Goal: Task Accomplishment & Management: Manage account settings

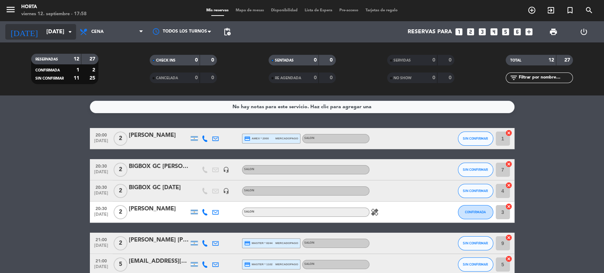
click at [70, 31] on icon "arrow_drop_down" at bounding box center [70, 32] width 8 height 8
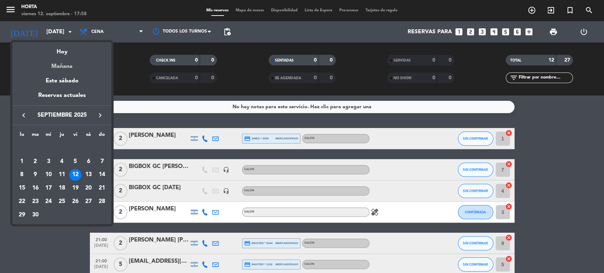
click at [63, 64] on div "Mañana" at bounding box center [61, 64] width 99 height 15
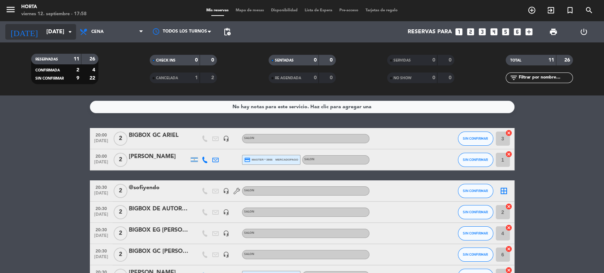
click at [67, 34] on icon "arrow_drop_down" at bounding box center [70, 32] width 8 height 8
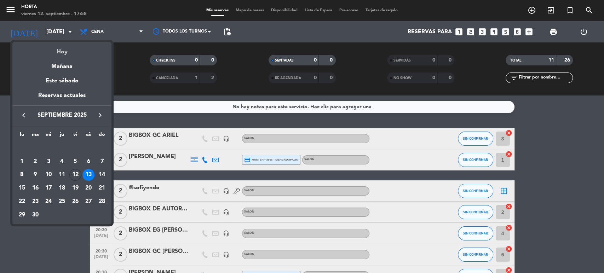
click at [73, 54] on div "Hoy" at bounding box center [61, 49] width 99 height 15
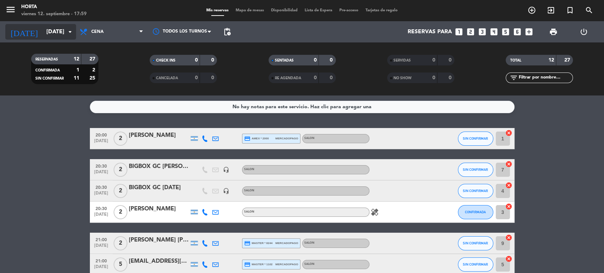
click at [72, 31] on icon "arrow_drop_down" at bounding box center [70, 32] width 8 height 8
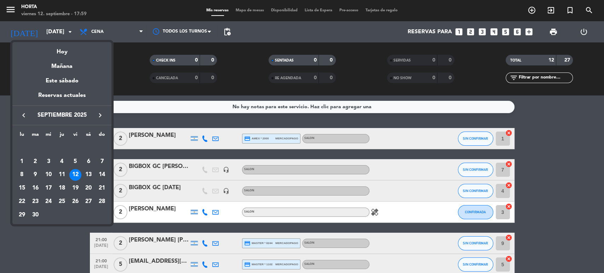
click at [31, 236] on div at bounding box center [302, 136] width 604 height 273
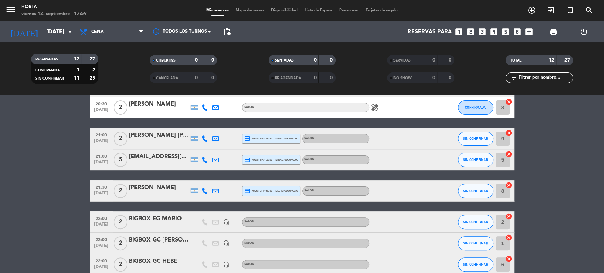
scroll to position [118, 0]
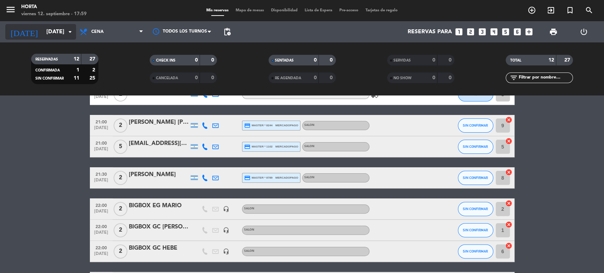
click at [68, 34] on icon "arrow_drop_down" at bounding box center [70, 32] width 8 height 8
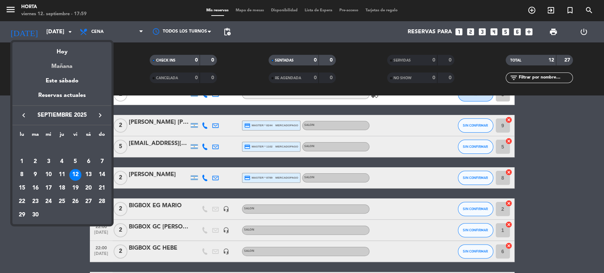
click at [61, 69] on div "Mañana" at bounding box center [61, 64] width 99 height 15
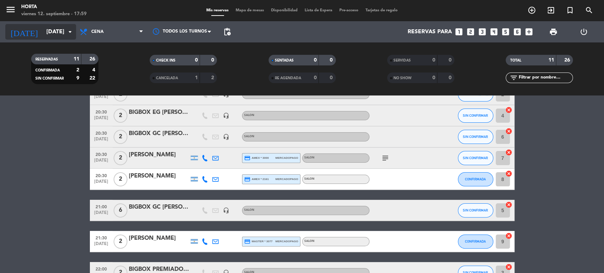
click at [67, 33] on icon "arrow_drop_down" at bounding box center [70, 32] width 8 height 8
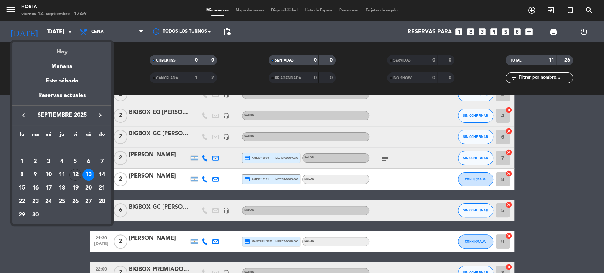
click at [68, 56] on div "Hoy" at bounding box center [61, 49] width 99 height 15
type input "[DATE]"
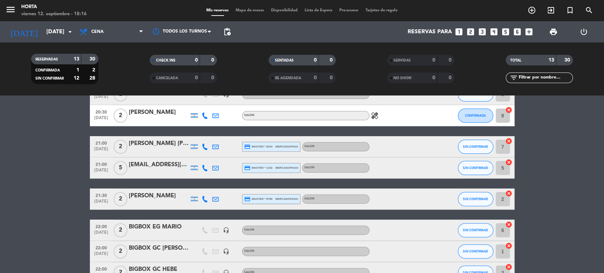
scroll to position [0, 0]
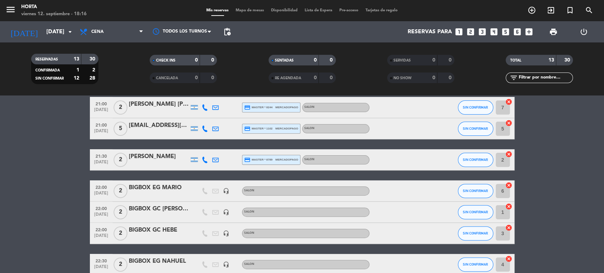
scroll to position [216, 0]
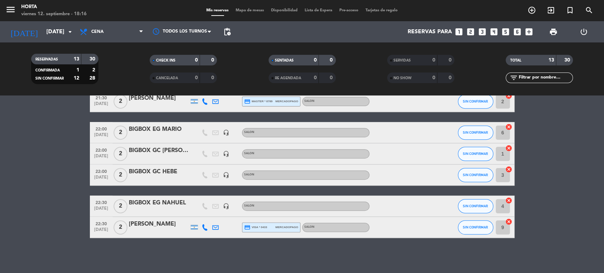
click at [254, 11] on span "Mapa de mesas" at bounding box center [249, 10] width 35 height 4
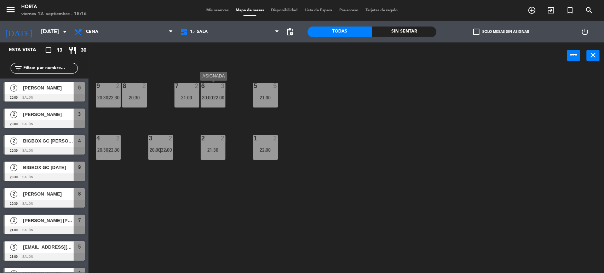
click at [211, 99] on span "20:00" at bounding box center [207, 98] width 11 height 6
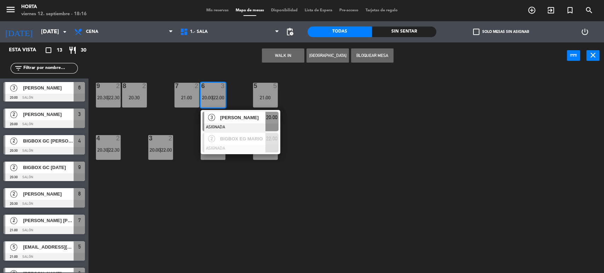
click at [211, 99] on span "20:00" at bounding box center [207, 98] width 11 height 6
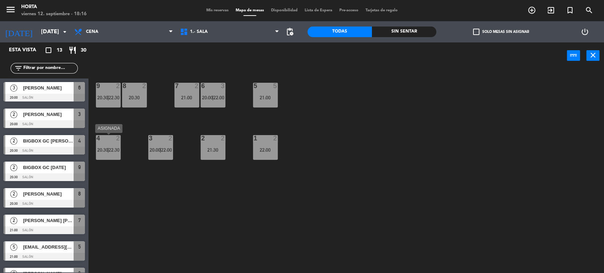
click at [114, 145] on div "4 2 20:30 | 22:30" at bounding box center [108, 147] width 25 height 25
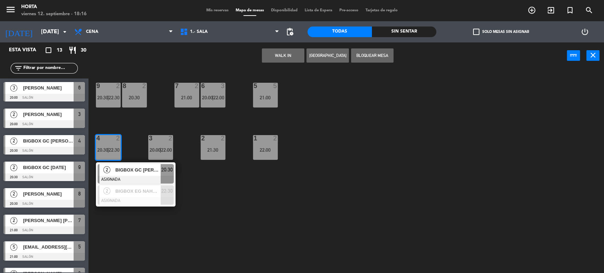
click at [114, 145] on div "4 2 20:30 | 22:30" at bounding box center [108, 147] width 25 height 25
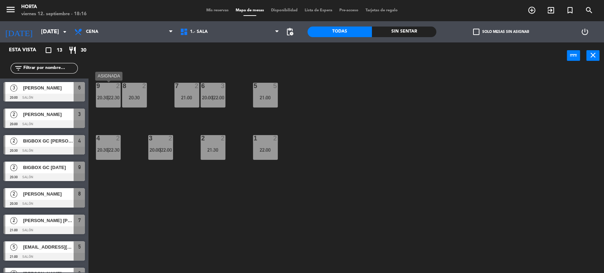
click at [112, 95] on span "22:30" at bounding box center [114, 98] width 11 height 6
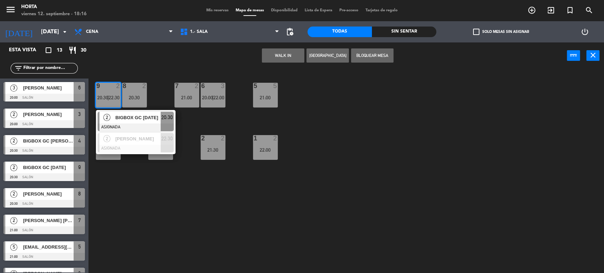
click at [112, 95] on span "22:30" at bounding box center [114, 98] width 11 height 6
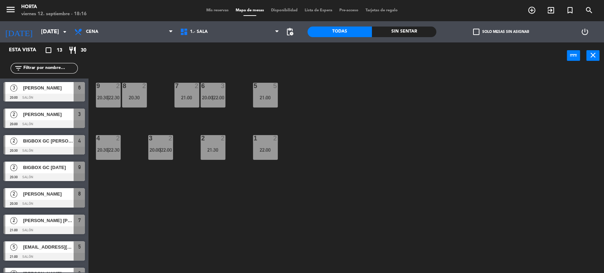
click at [221, 85] on div "3" at bounding box center [223, 86] width 4 height 6
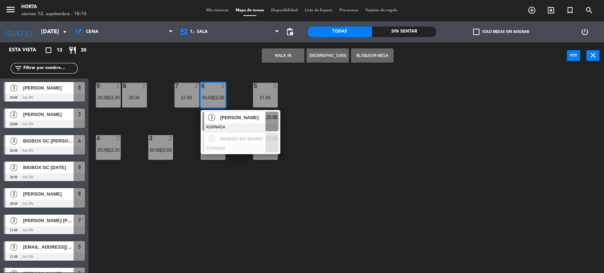
click at [218, 97] on span "22:00" at bounding box center [218, 98] width 11 height 6
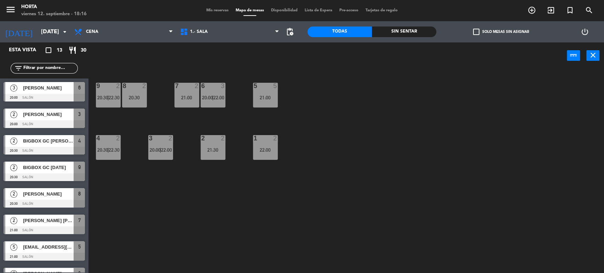
click at [104, 91] on div "9 2 20:30 | 22:30" at bounding box center [108, 95] width 25 height 25
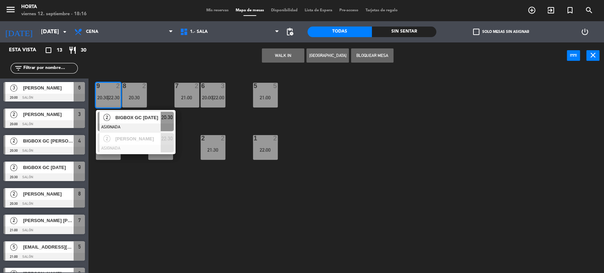
click at [104, 91] on div "9 2 20:30 | 22:30" at bounding box center [108, 95] width 25 height 25
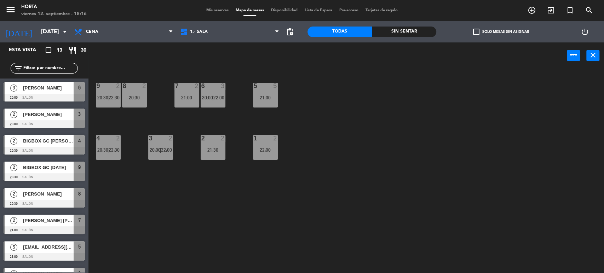
click at [117, 99] on span "22:30" at bounding box center [114, 98] width 11 height 6
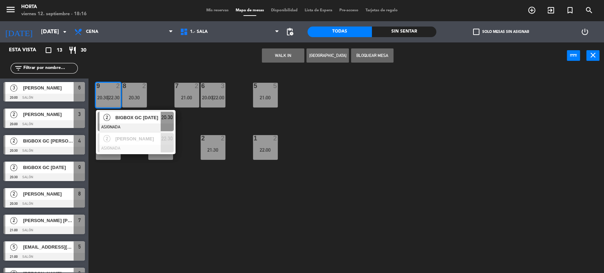
click at [117, 99] on span "22:30" at bounding box center [114, 98] width 11 height 6
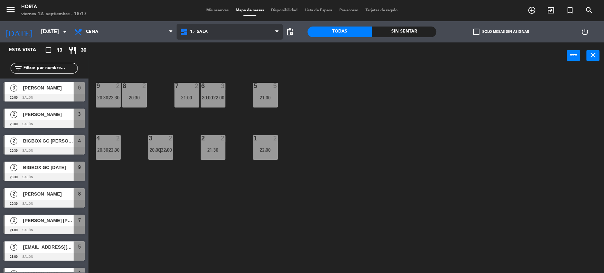
click at [203, 38] on span "1.- Sala" at bounding box center [230, 32] width 106 height 16
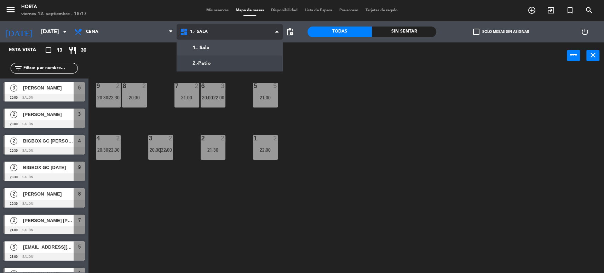
click at [215, 64] on ng-component "menu [PERSON_NAME] [DATE] 12. septiembre - 18:17 Mis reservas Mapa de mesas Dis…" at bounding box center [302, 137] width 604 height 274
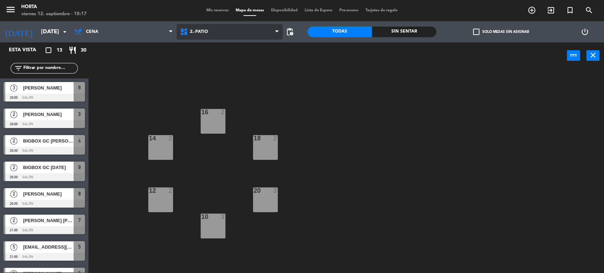
click at [237, 32] on span "2.-Patio" at bounding box center [230, 32] width 106 height 16
click at [195, 62] on ng-component "menu [PERSON_NAME] [DATE] 12. septiembre - 18:17 Mis reservas Mapa de mesas Dis…" at bounding box center [302, 137] width 604 height 274
click at [200, 34] on span "2.-Patio" at bounding box center [230, 32] width 106 height 16
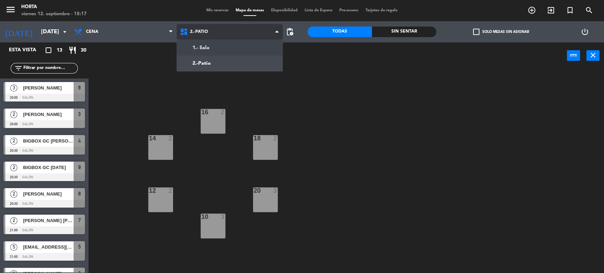
click at [204, 48] on ng-component "menu [PERSON_NAME] [DATE] 12. septiembre - 18:17 Mis reservas Mapa de mesas Dis…" at bounding box center [302, 137] width 604 height 274
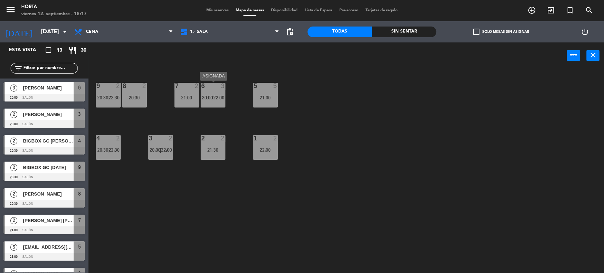
click at [222, 99] on span "22:00" at bounding box center [218, 98] width 11 height 6
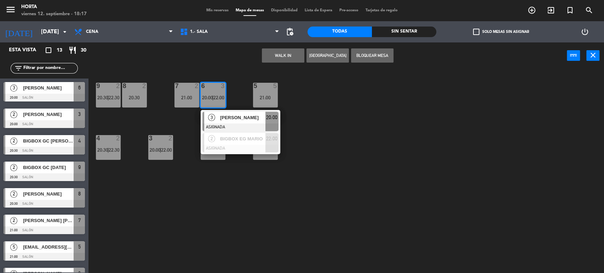
click at [222, 99] on span "22:00" at bounding box center [218, 98] width 11 height 6
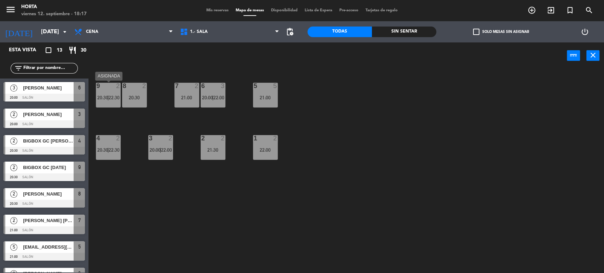
click at [101, 95] on span "20:30" at bounding box center [102, 98] width 11 height 6
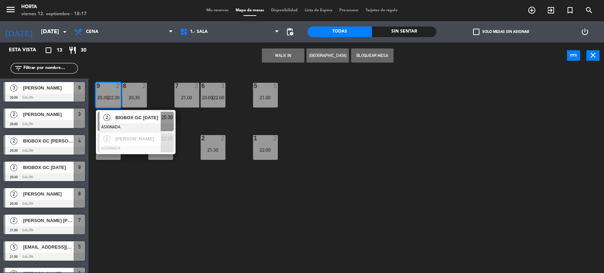
click at [101, 95] on span "20:30" at bounding box center [102, 98] width 11 height 6
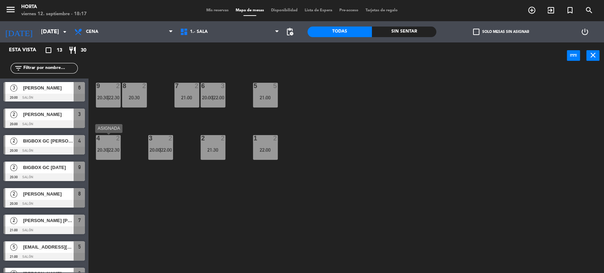
click at [107, 157] on div "4 2 20:30 | 22:30" at bounding box center [108, 147] width 25 height 25
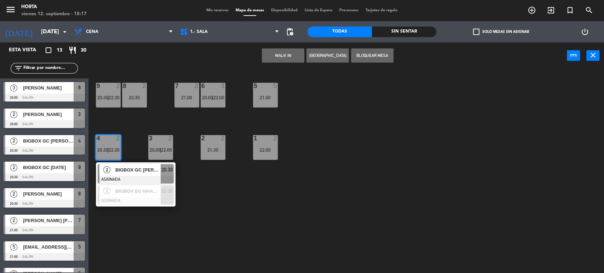
click at [108, 155] on div "4 2 20:30 | 22:30" at bounding box center [108, 147] width 25 height 25
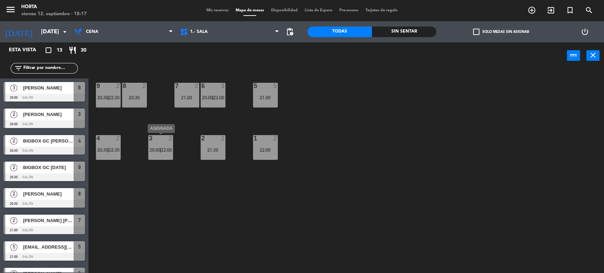
click at [164, 146] on div "3 2 20:00 | 22:00" at bounding box center [160, 147] width 25 height 25
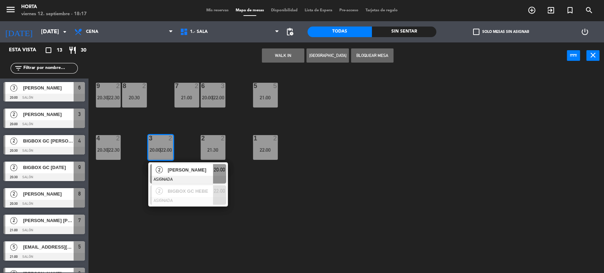
click at [164, 146] on div "3 2 20:00 | 22:00" at bounding box center [160, 147] width 25 height 25
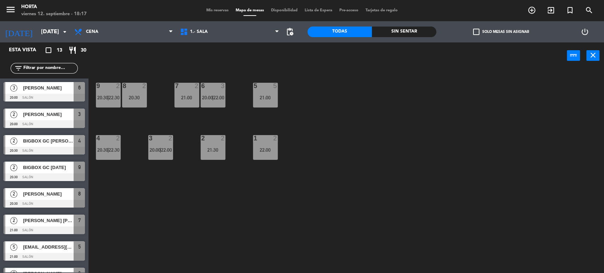
click at [164, 146] on div "3 2 20:00 | 22:00" at bounding box center [160, 147] width 25 height 25
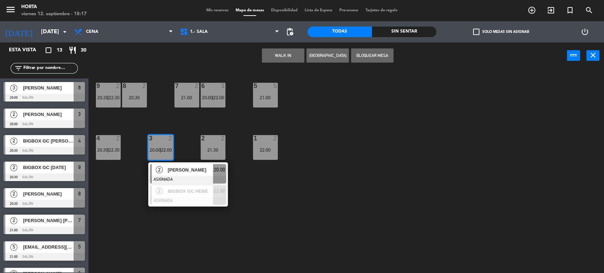
click at [164, 146] on div "3 2 20:00 | 22:00" at bounding box center [160, 147] width 25 height 25
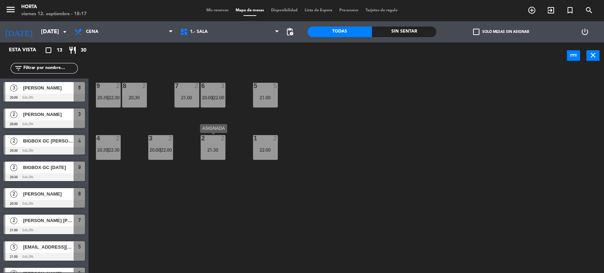
click at [212, 146] on div "2 2 21:30" at bounding box center [213, 147] width 25 height 25
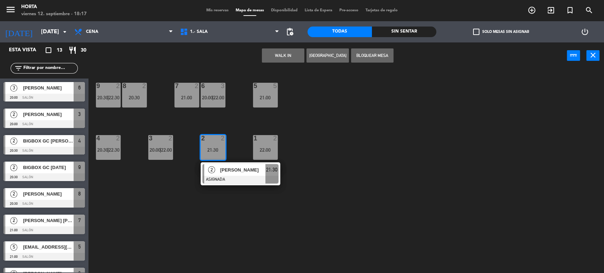
click at [212, 146] on div "2 2 21:30" at bounding box center [213, 147] width 25 height 25
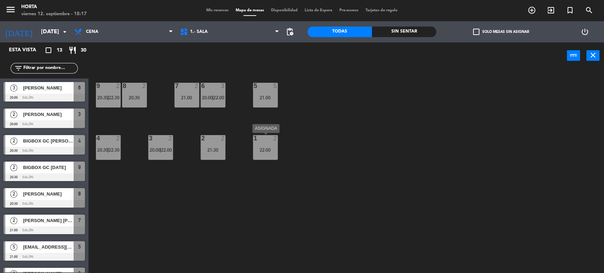
click at [272, 152] on div "22:00" at bounding box center [265, 150] width 25 height 5
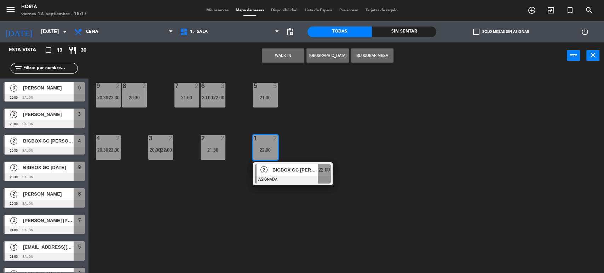
click at [272, 152] on div "22:00" at bounding box center [265, 150] width 25 height 5
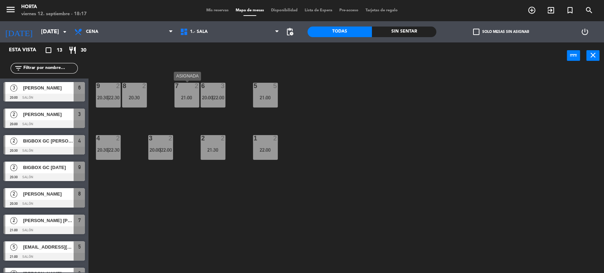
click at [185, 96] on div "21:00" at bounding box center [186, 97] width 25 height 5
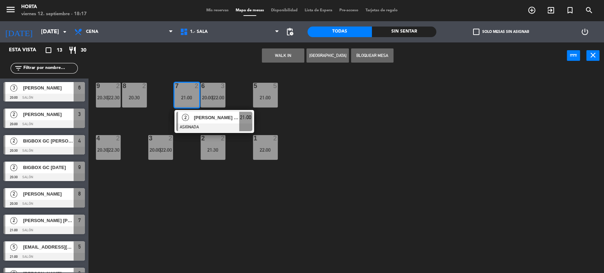
click at [185, 96] on div "21:00" at bounding box center [186, 97] width 25 height 5
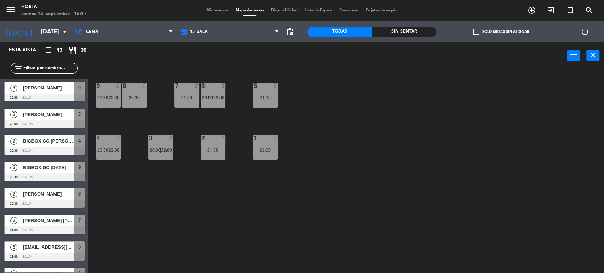
click at [212, 95] on span "20:00" at bounding box center [207, 98] width 11 height 6
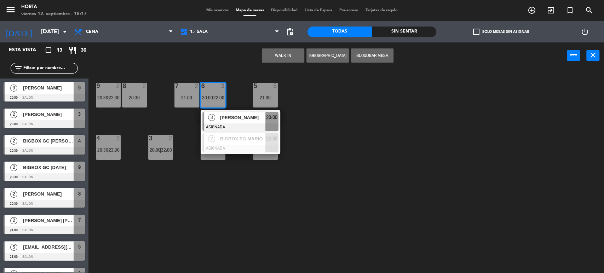
click at [212, 95] on span "20:00" at bounding box center [207, 98] width 11 height 6
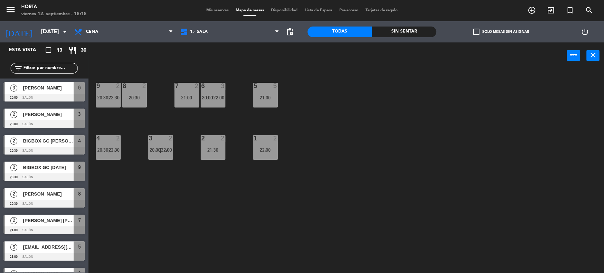
click at [118, 90] on div "9 2 20:30 | 22:30" at bounding box center [108, 95] width 25 height 25
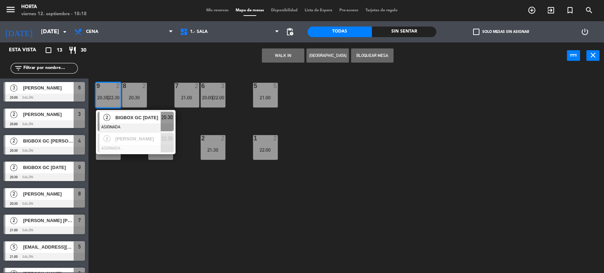
click at [118, 90] on div "9 2 20:30 | 22:30" at bounding box center [108, 95] width 25 height 25
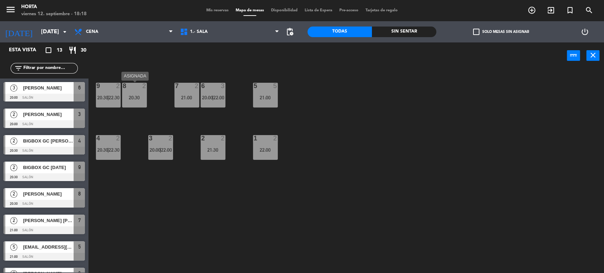
click at [125, 93] on div "8 2 20:30" at bounding box center [134, 95] width 25 height 25
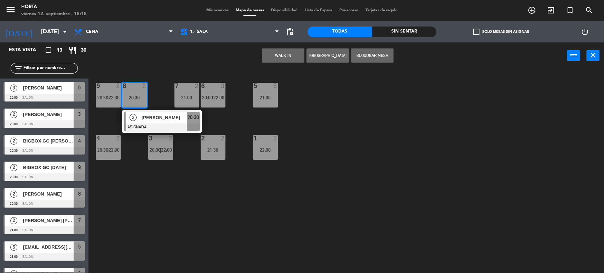
click at [125, 93] on div "8 2 20:30" at bounding box center [134, 95] width 25 height 25
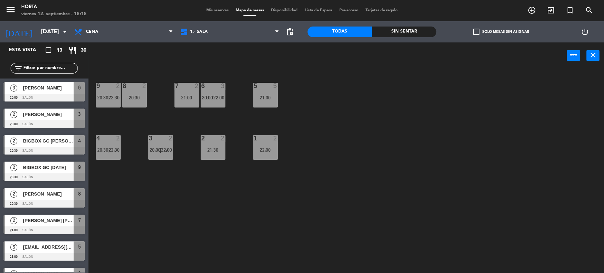
click at [187, 92] on div "7 2 21:00" at bounding box center [186, 95] width 25 height 25
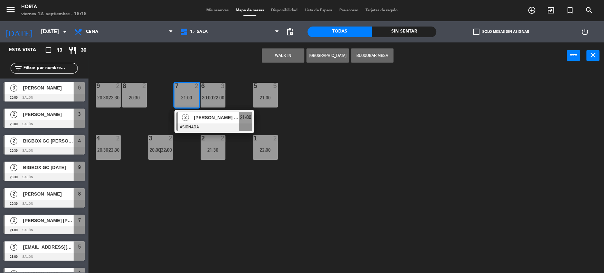
click at [188, 97] on div "21:00" at bounding box center [186, 97] width 25 height 5
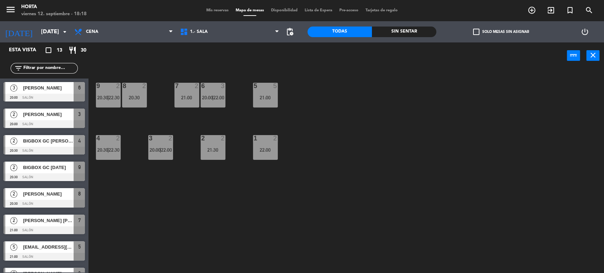
click at [206, 101] on div "6 3 20:00 | 22:00" at bounding box center [213, 95] width 25 height 25
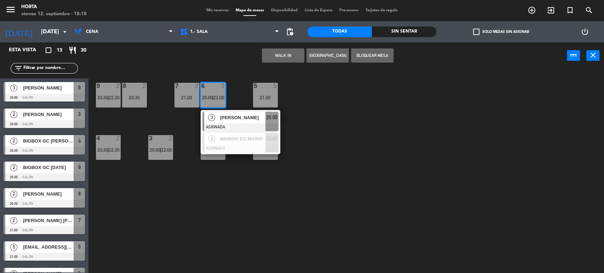
click at [206, 101] on div "6 3 20:00 | 22:00" at bounding box center [213, 95] width 25 height 25
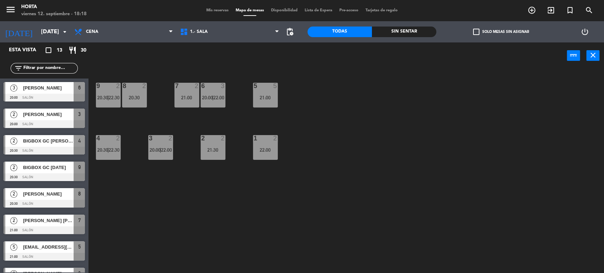
click at [215, 8] on span "Mis reservas" at bounding box center [217, 10] width 29 height 4
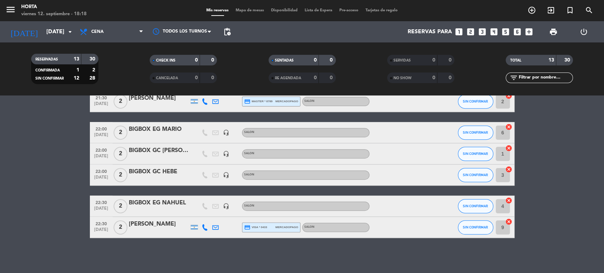
scroll to position [19, 0]
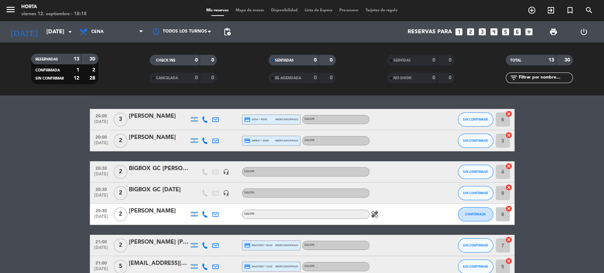
click at [371, 212] on icon "healing" at bounding box center [375, 214] width 8 height 8
click at [372, 213] on icon "healing" at bounding box center [375, 214] width 8 height 8
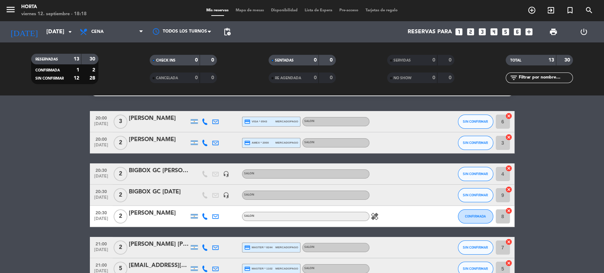
scroll to position [0, 0]
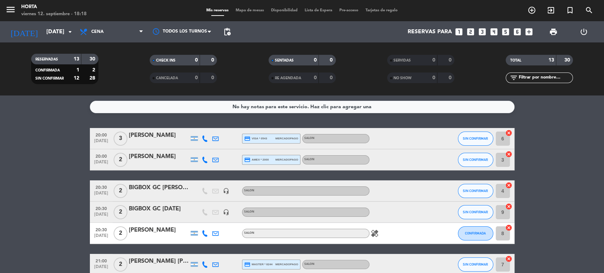
click at [377, 235] on icon "healing" at bounding box center [375, 233] width 8 height 8
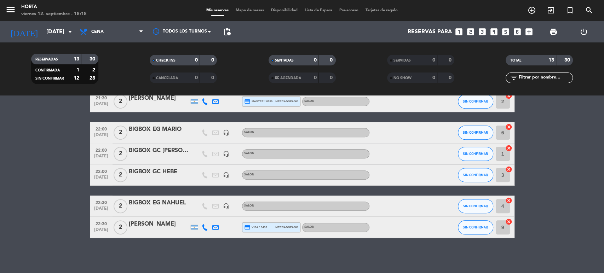
scroll to position [19, 0]
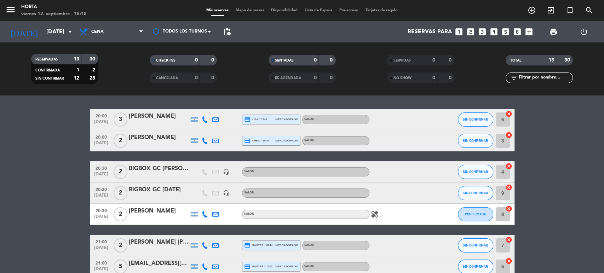
drag, startPoint x: 173, startPoint y: 212, endPoint x: 128, endPoint y: 211, distance: 44.2
click at [129, 211] on div "[PERSON_NAME]" at bounding box center [159, 211] width 60 height 9
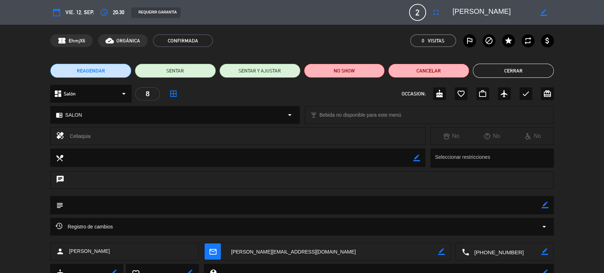
drag, startPoint x: 109, startPoint y: 251, endPoint x: 69, endPoint y: 254, distance: 39.7
click at [69, 254] on div "person [PERSON_NAME]" at bounding box center [124, 252] width 149 height 18
copy span "[PERSON_NAME]"
click at [526, 66] on button "Cerrar" at bounding box center [513, 71] width 81 height 14
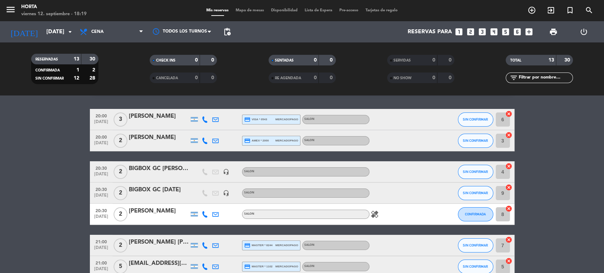
click at [207, 214] on icon at bounding box center [205, 214] width 6 height 6
click at [220, 200] on span at bounding box center [223, 203] width 6 height 6
click at [30, 186] on bookings-row "20:00 [DATE] 3 [PERSON_NAME] credit_card visa * 0543 mercadopago SALON SIN CONF…" at bounding box center [302, 272] width 604 height 326
click at [50, 37] on input "[DATE]" at bounding box center [80, 32] width 75 height 14
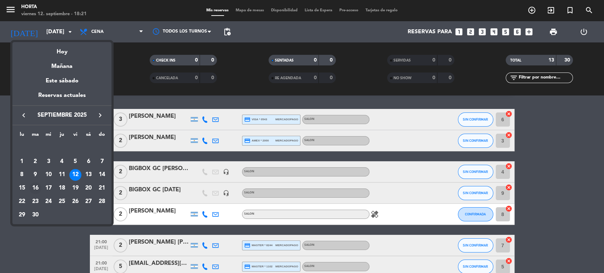
click at [34, 188] on div "16" at bounding box center [35, 188] width 12 height 12
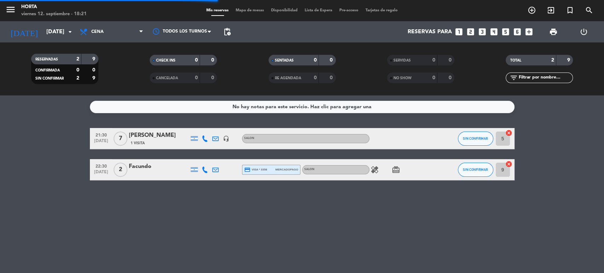
scroll to position [0, 0]
click at [43, 30] on input "[DATE]" at bounding box center [80, 32] width 75 height 14
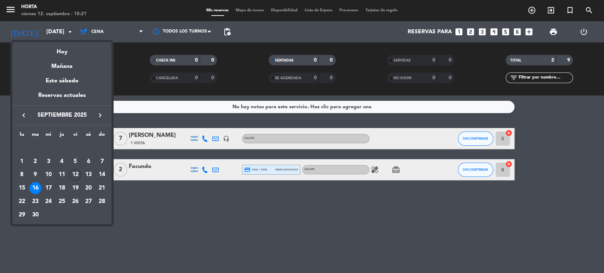
click at [73, 175] on div "12" at bounding box center [75, 175] width 12 height 12
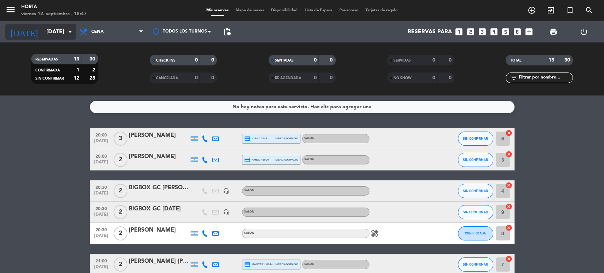
click at [51, 37] on input "[DATE]" at bounding box center [80, 32] width 75 height 14
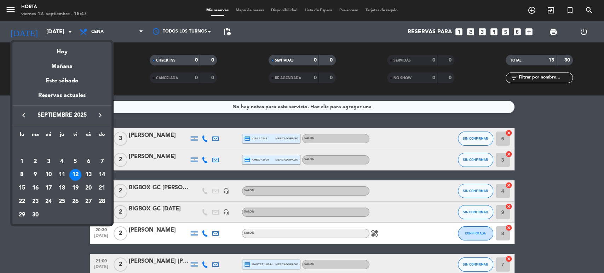
click at [62, 176] on div "11" at bounding box center [62, 175] width 12 height 12
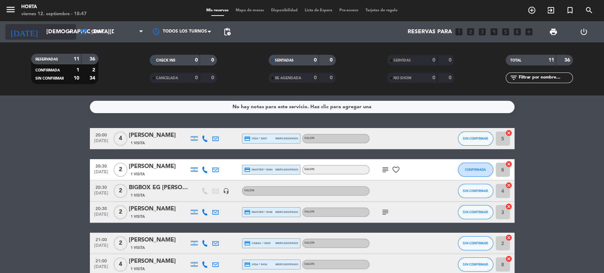
click at [43, 27] on input "[DEMOGRAPHIC_DATA][DATE]" at bounding box center [80, 32] width 75 height 14
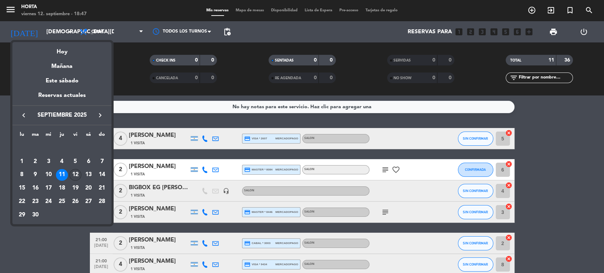
click at [75, 175] on div "12" at bounding box center [75, 175] width 12 height 12
type input "[DATE]"
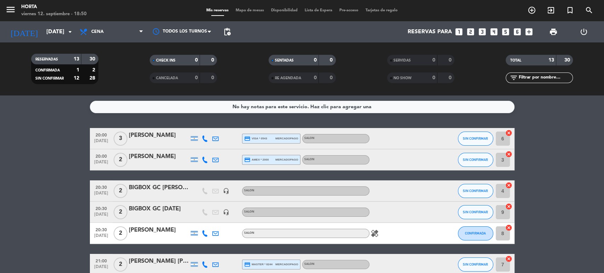
click at [253, 9] on span "Mapa de mesas" at bounding box center [249, 10] width 35 height 4
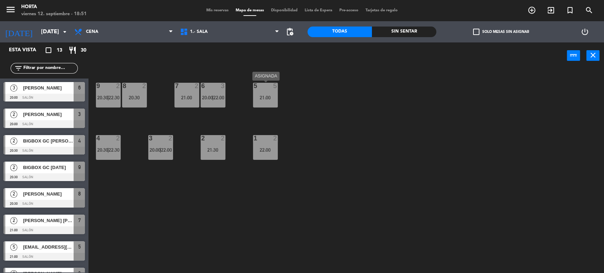
click at [260, 93] on div "5 5 21:00" at bounding box center [265, 95] width 25 height 25
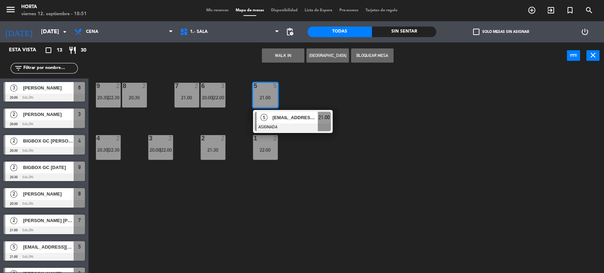
click at [263, 96] on div "21:00" at bounding box center [265, 97] width 25 height 5
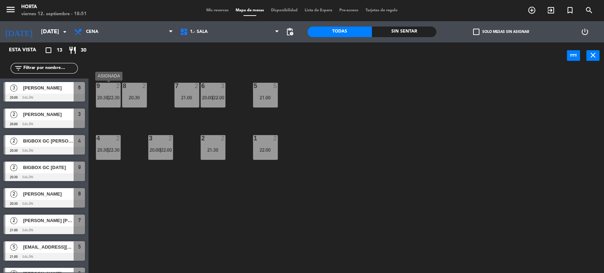
click at [110, 98] on span "22:30" at bounding box center [114, 98] width 11 height 6
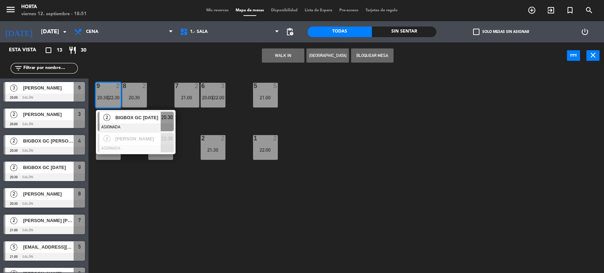
click at [112, 97] on span "22:30" at bounding box center [114, 98] width 11 height 6
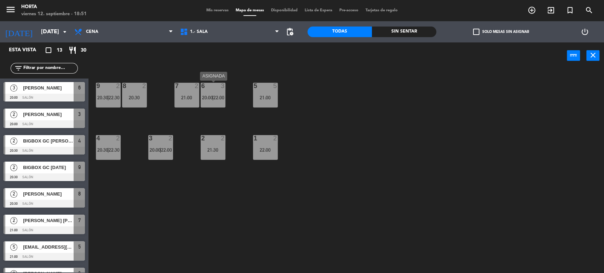
click at [221, 96] on span "22:00" at bounding box center [218, 98] width 11 height 6
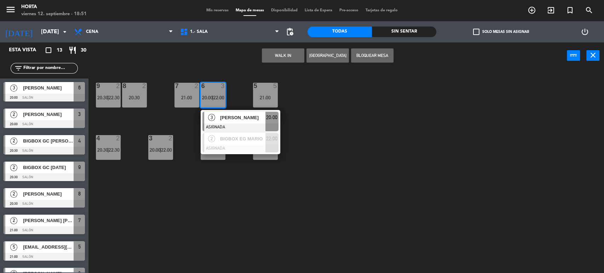
click at [221, 96] on span "22:00" at bounding box center [218, 98] width 11 height 6
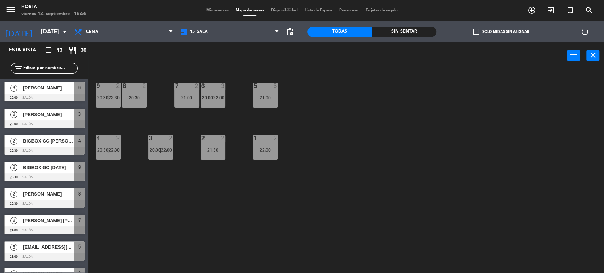
click at [204, 9] on span "Mis reservas" at bounding box center [217, 10] width 29 height 4
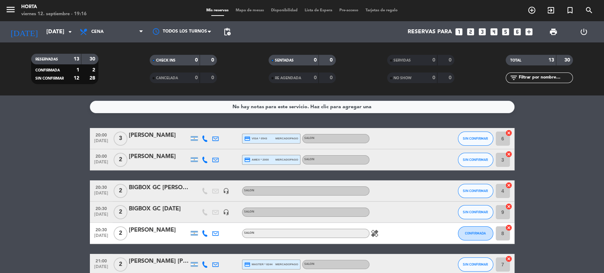
click at [40, 119] on div "No hay notas para este servicio. Haz clic para agregar una 20:00 [DATE] 3 [PERS…" at bounding box center [302, 185] width 604 height 178
